Goal: Transaction & Acquisition: Purchase product/service

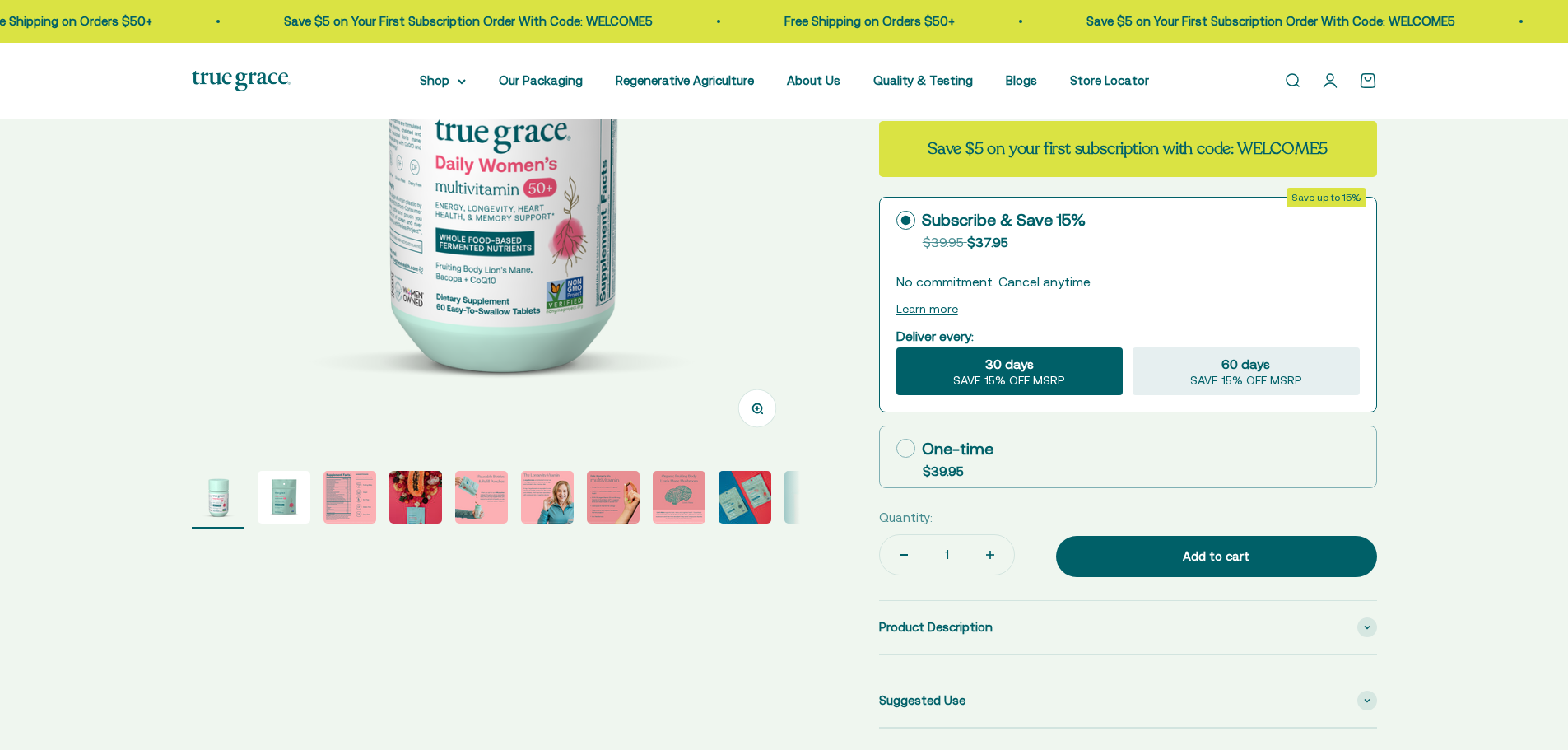
select select "3"
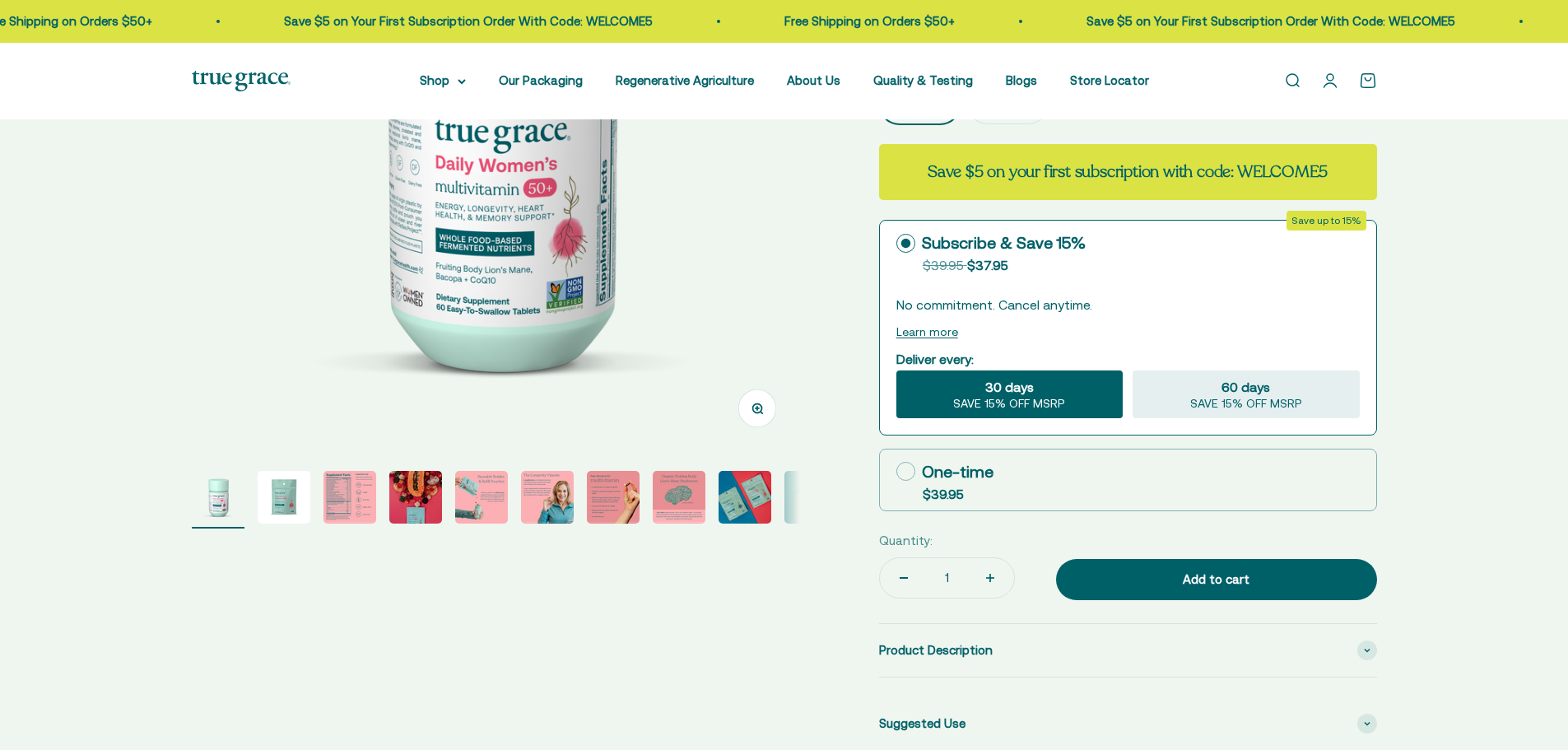
click at [290, 501] on img "Go to item 2" at bounding box center [284, 498] width 53 height 53
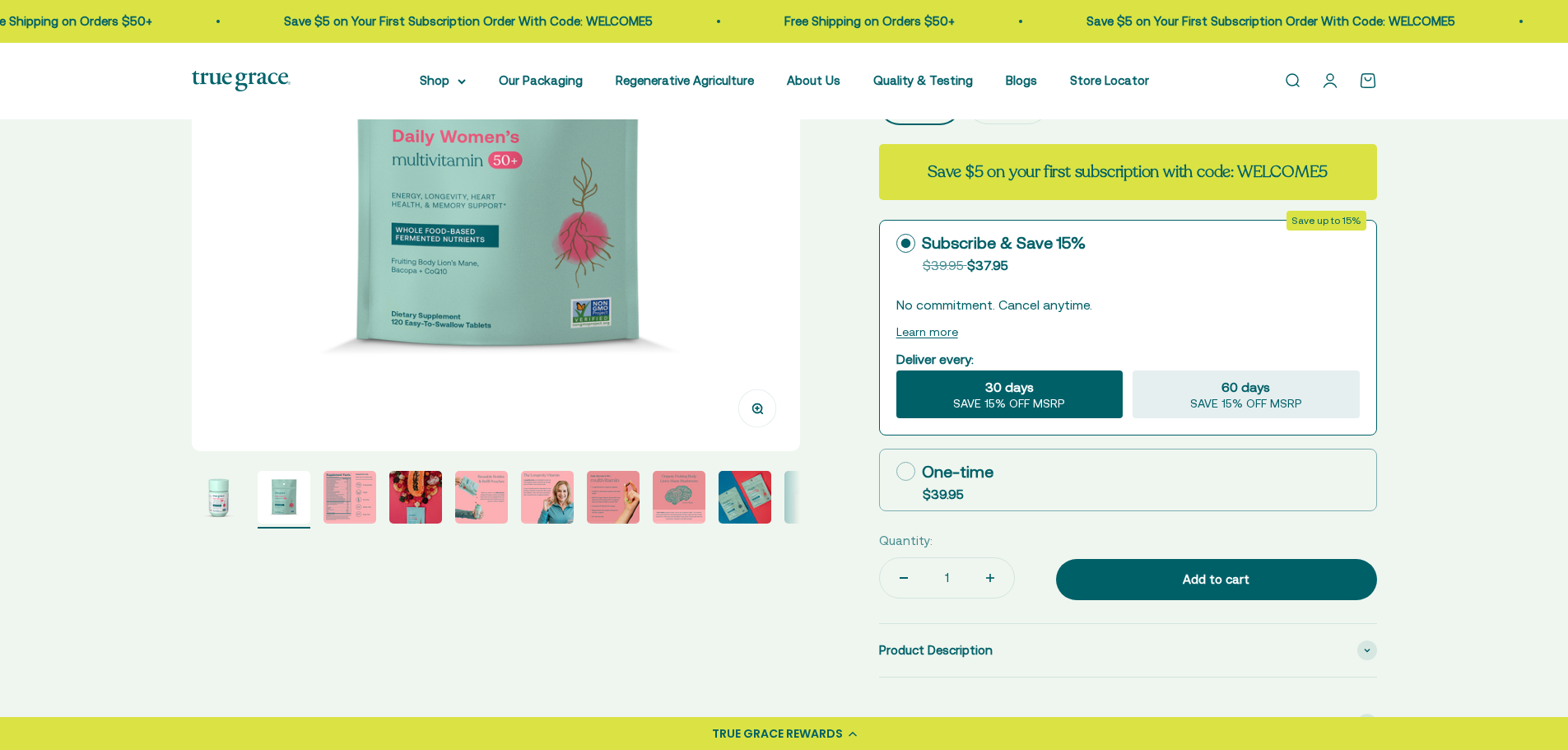
click at [339, 491] on img "Go to item 3" at bounding box center [350, 498] width 53 height 53
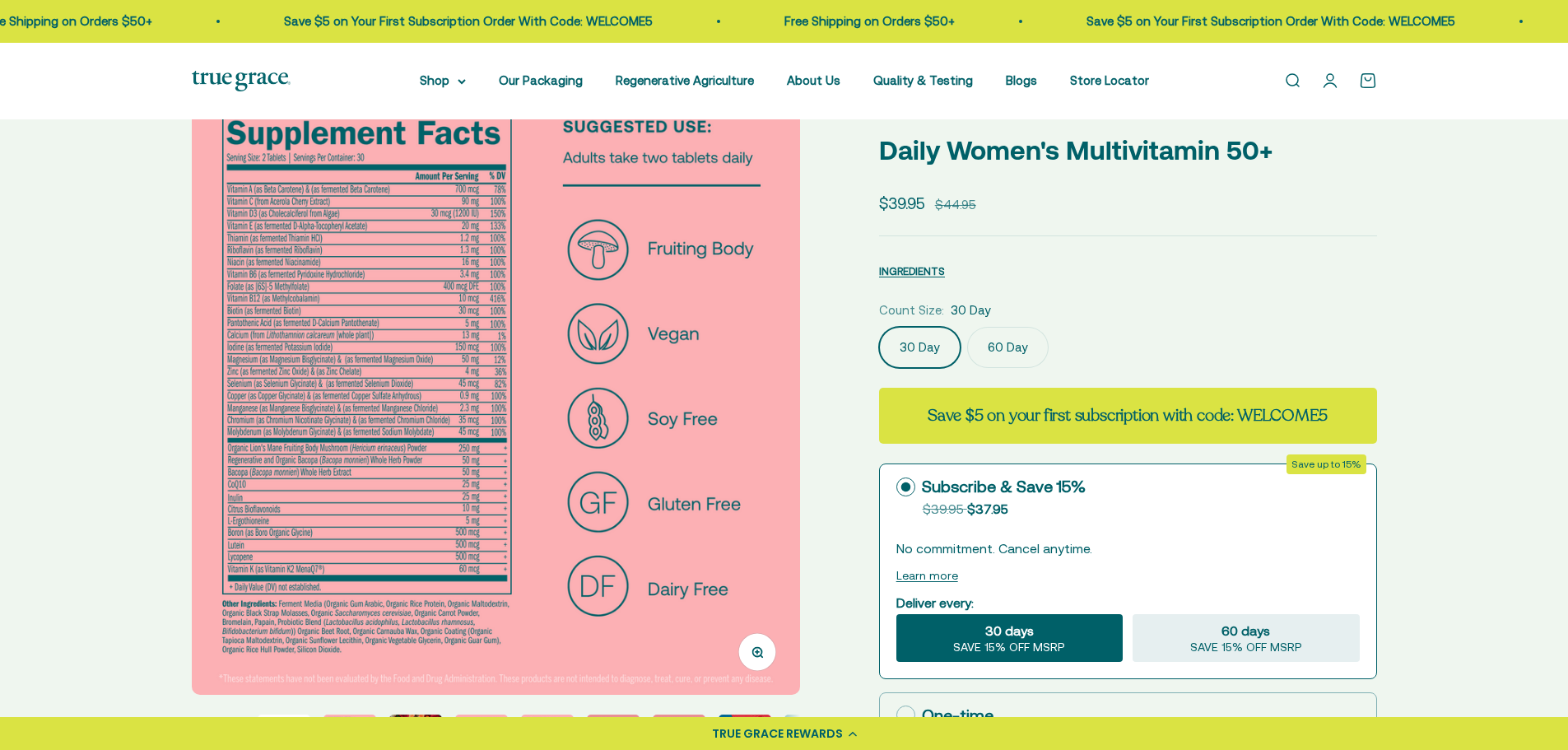
scroll to position [82, 0]
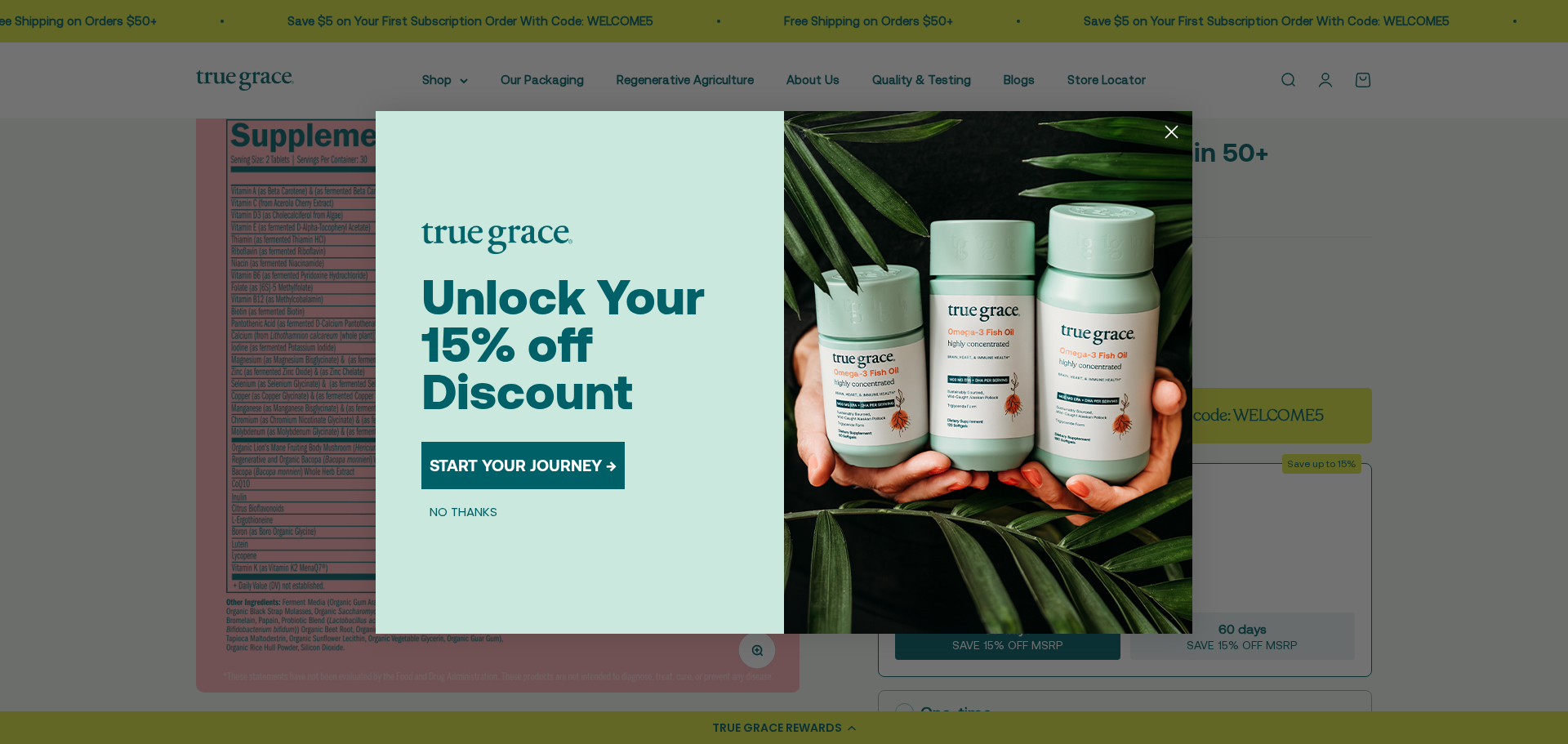
click at [259, 364] on div "Close dialog Unlock Your 15% off Discount START YOUR JOURNEY → NO THANKS Submit" at bounding box center [784, 372] width 1568 height 744
click at [1178, 131] on circle "Close dialog" at bounding box center [1171, 131] width 27 height 27
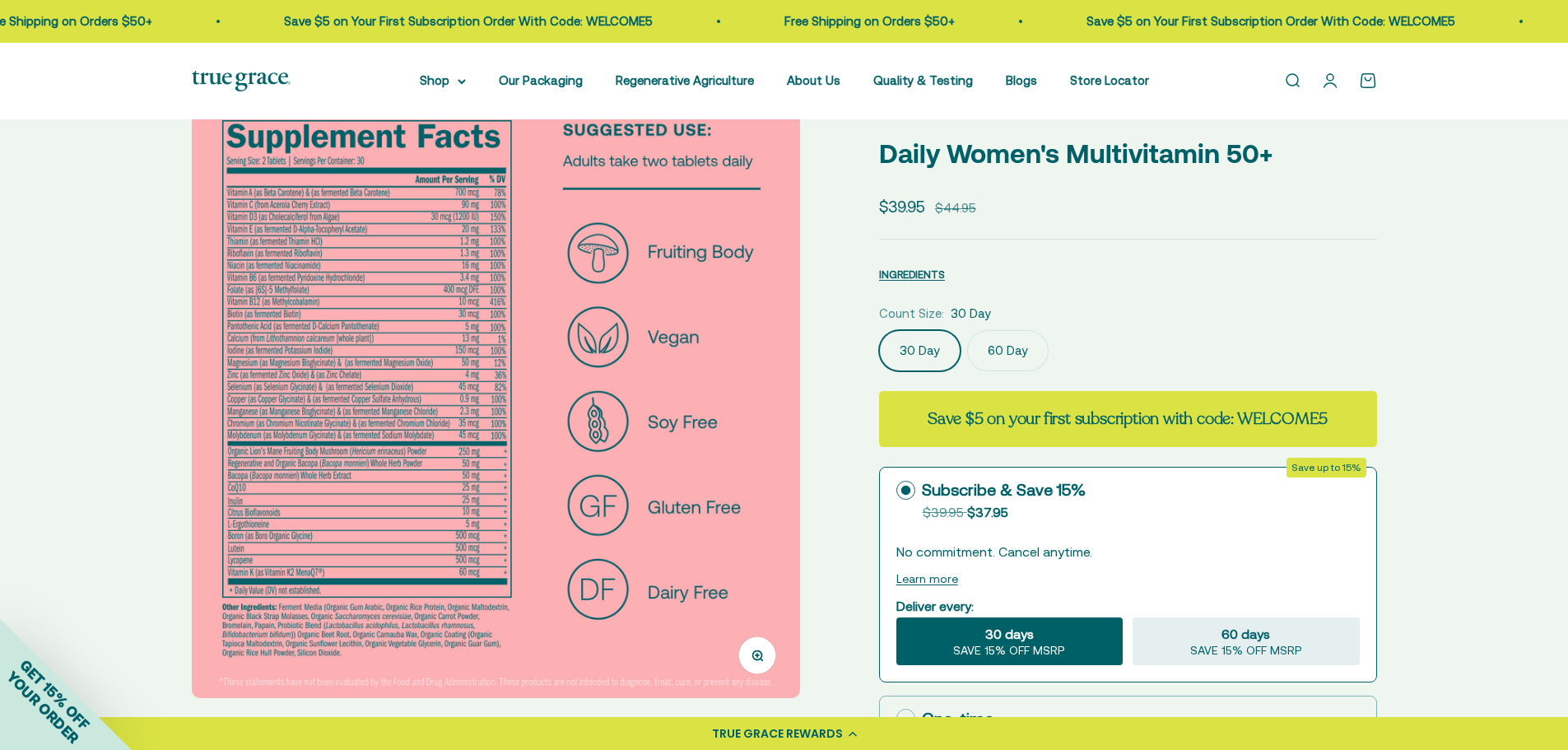
click at [262, 365] on img at bounding box center [496, 393] width 608 height 608
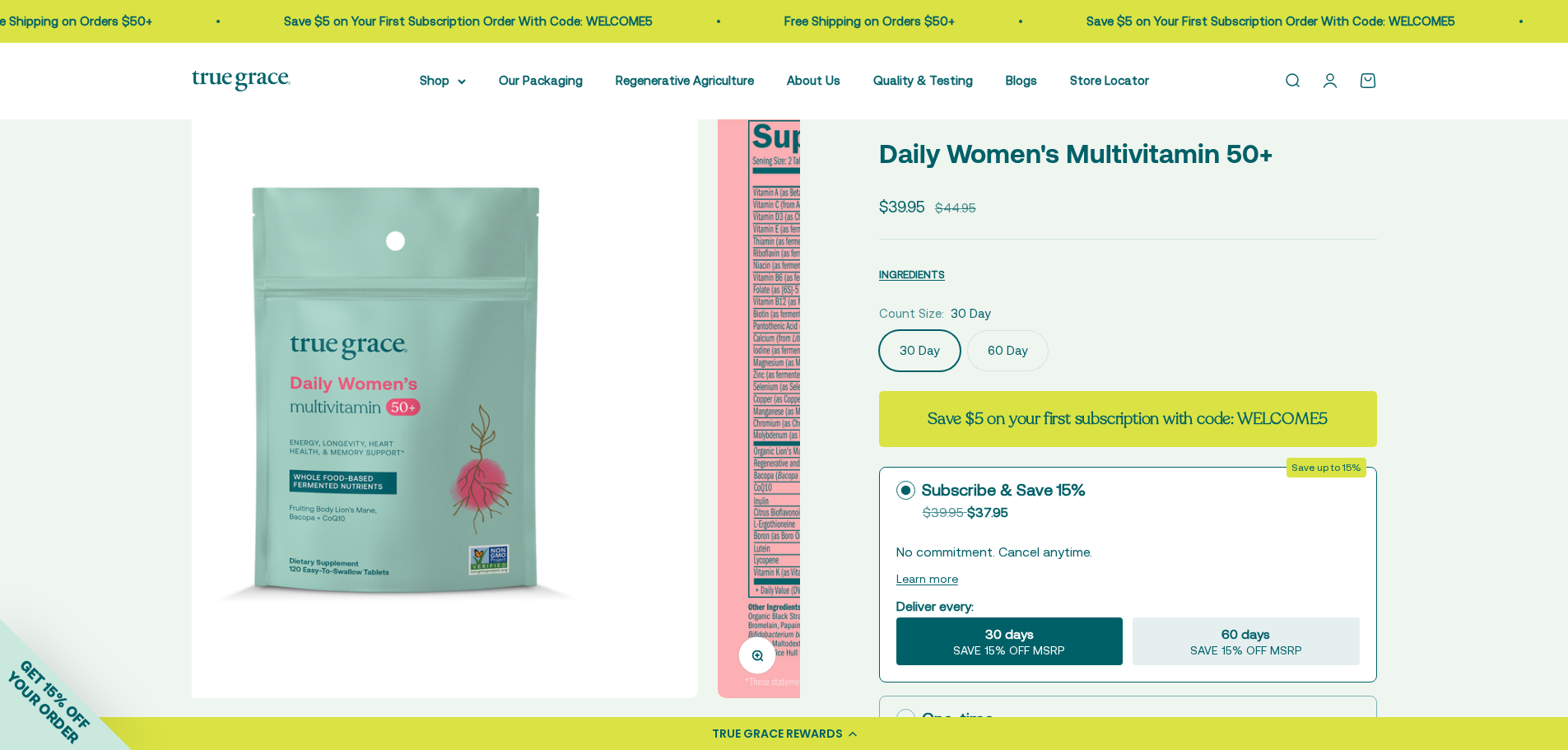
scroll to position [0, 628]
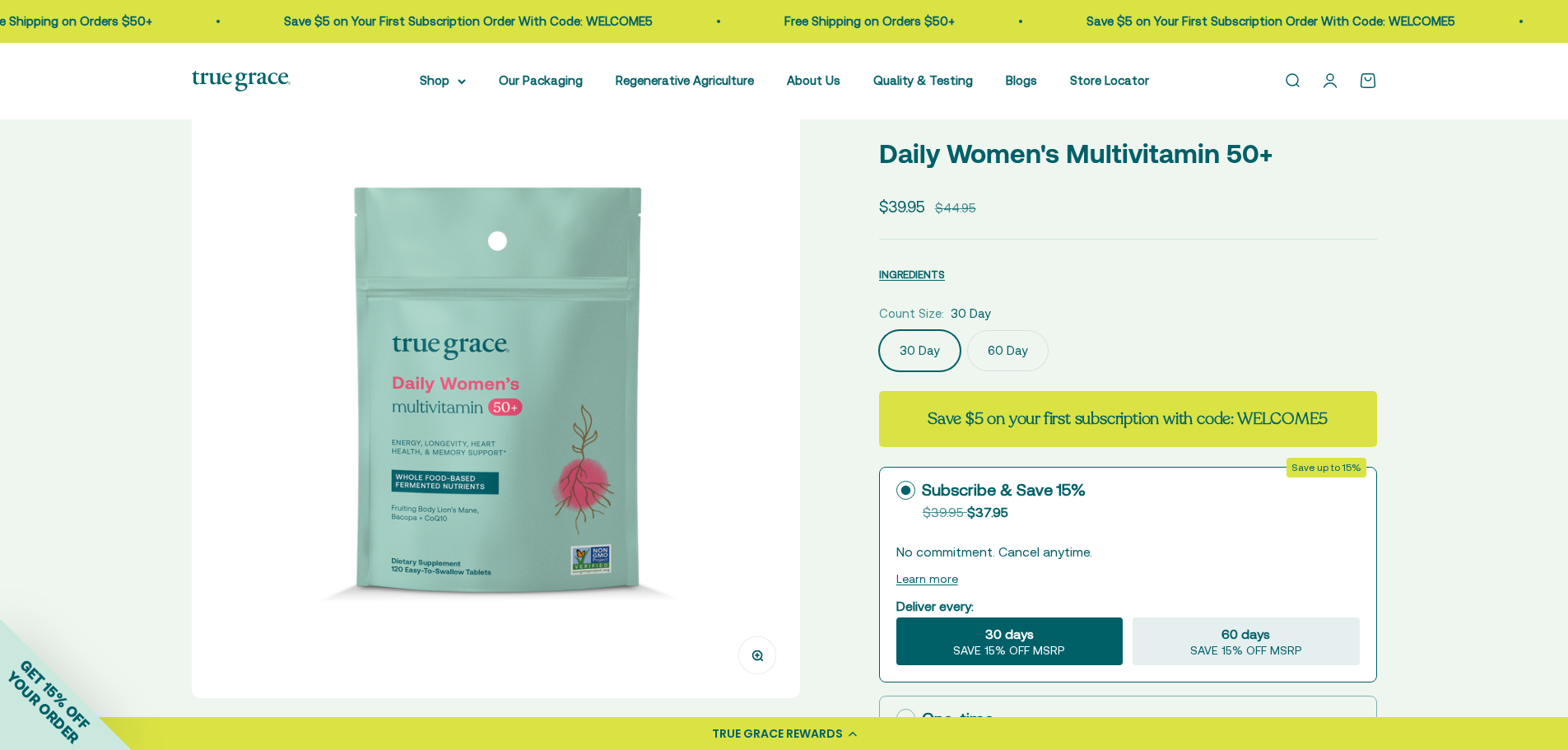
click at [782, 400] on img at bounding box center [496, 393] width 608 height 608
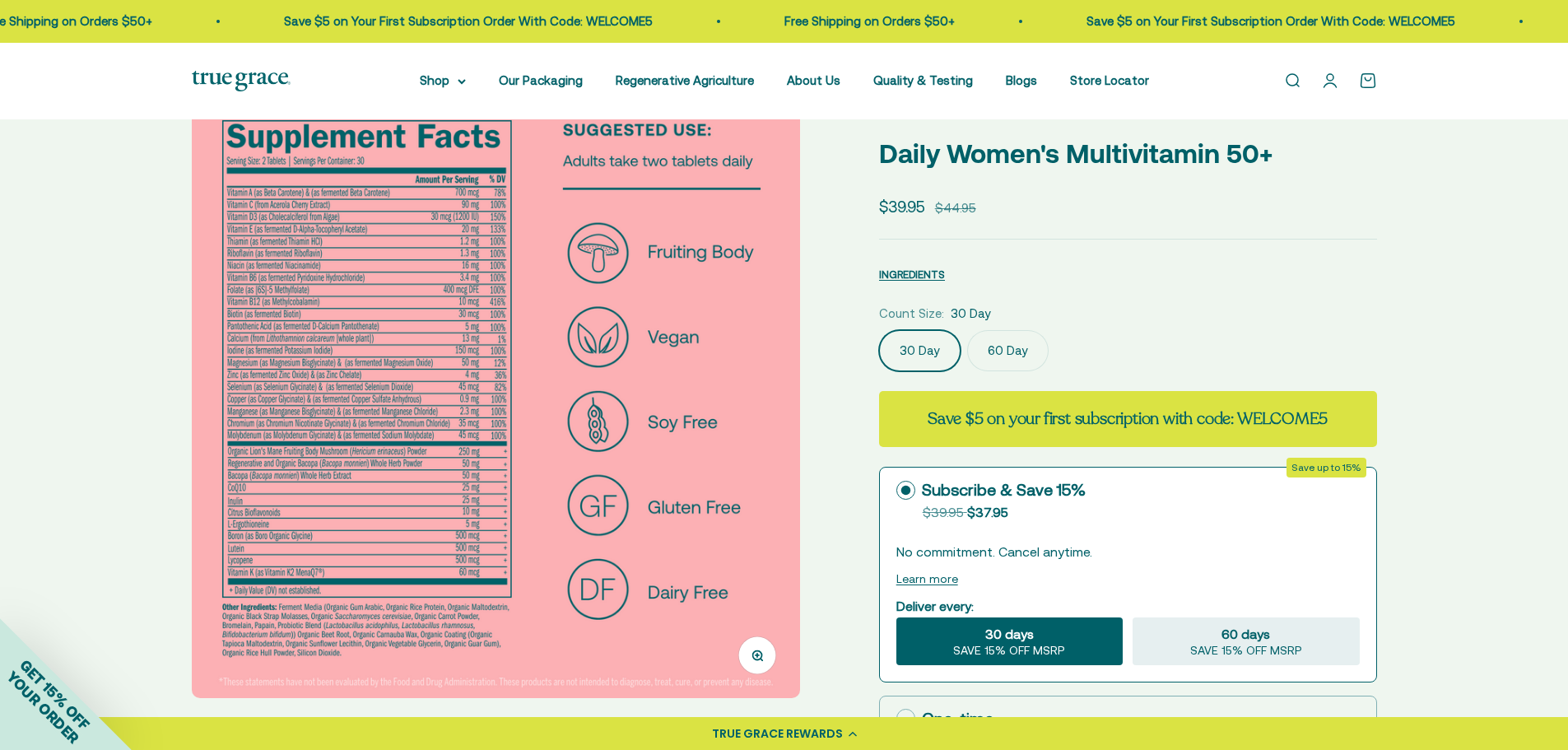
click at [565, 365] on img at bounding box center [496, 393] width 608 height 608
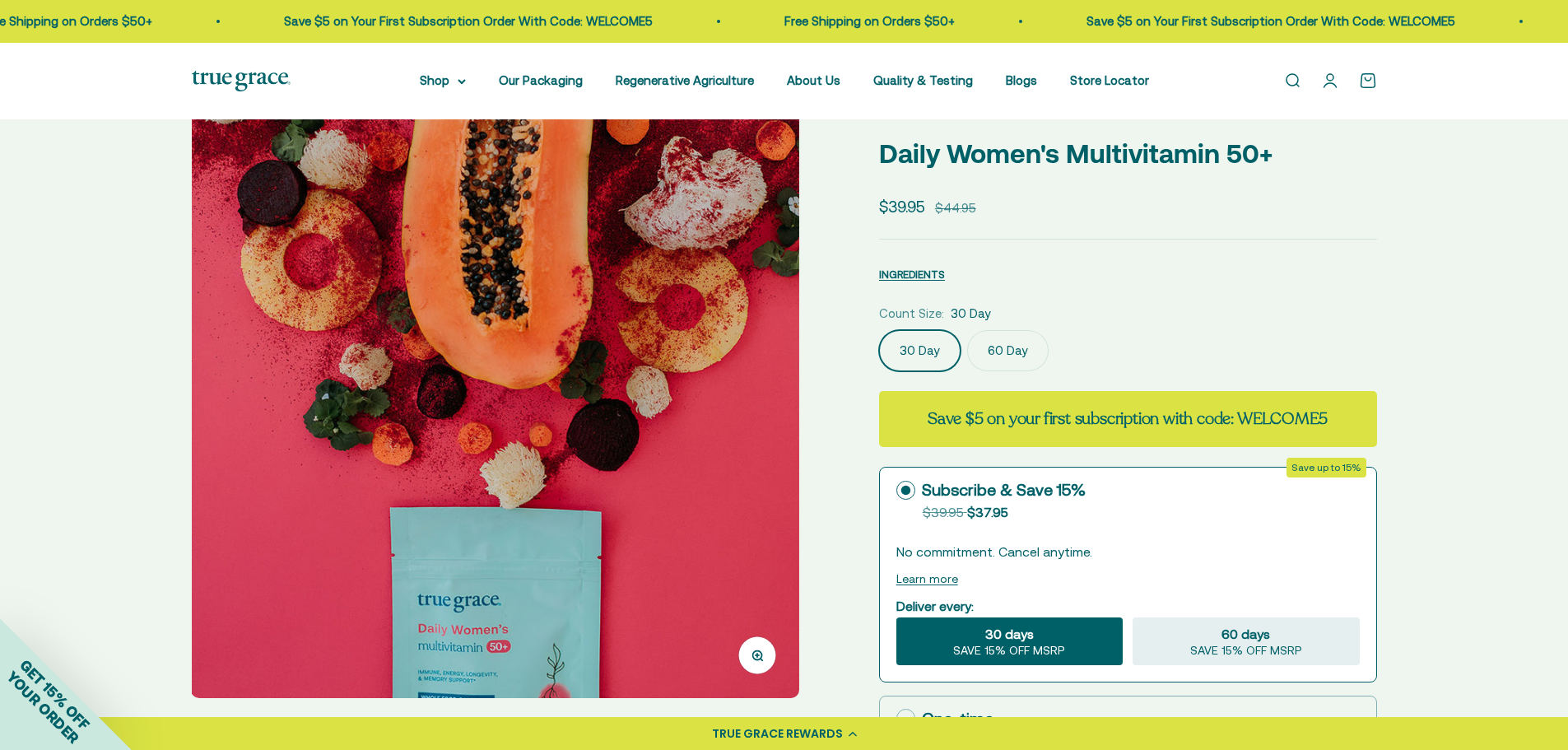
click at [205, 377] on img at bounding box center [495, 393] width 608 height 608
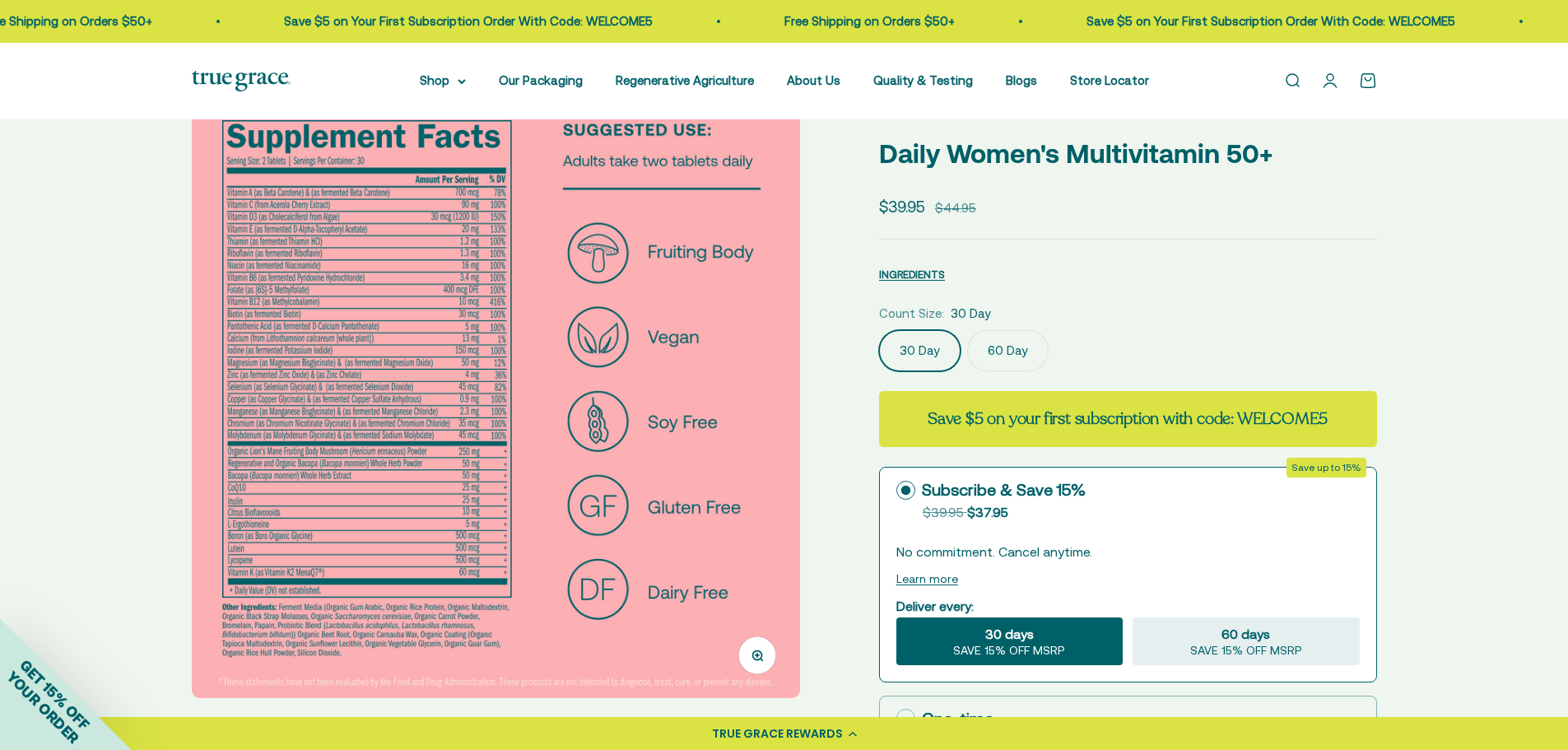
click at [396, 383] on img at bounding box center [496, 393] width 608 height 608
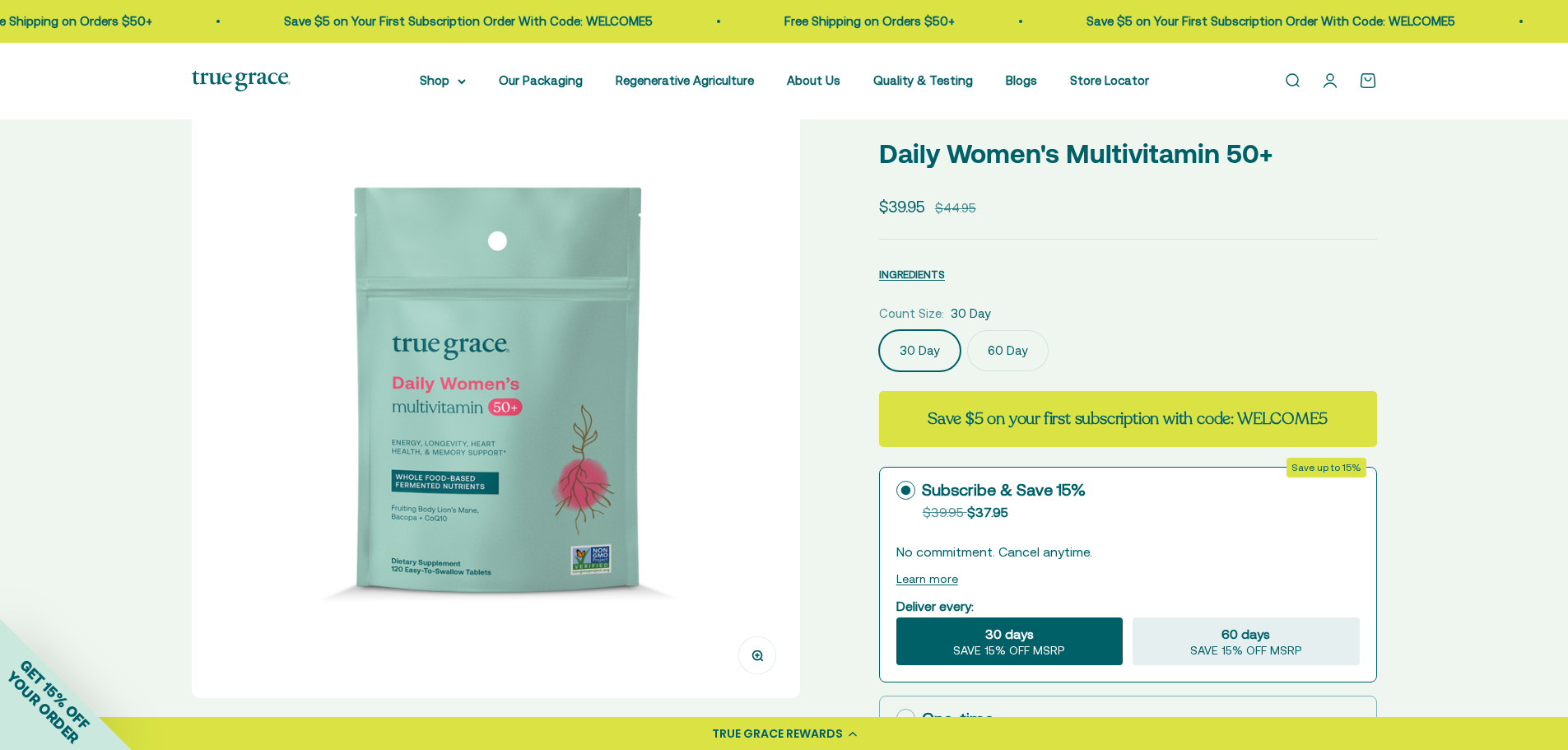
click at [750, 391] on img at bounding box center [496, 393] width 608 height 608
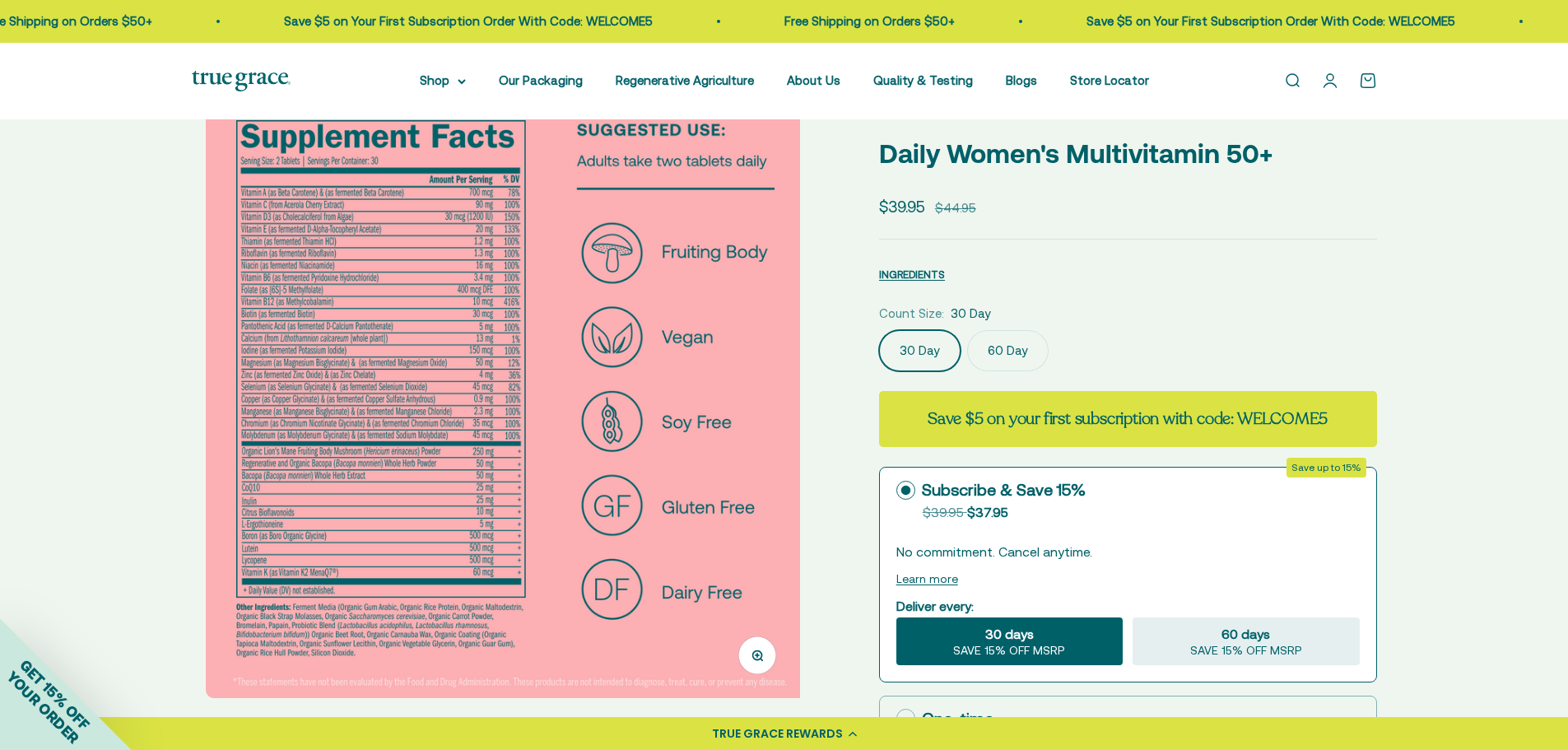
scroll to position [0, 1256]
